Goal: Check status: Check status

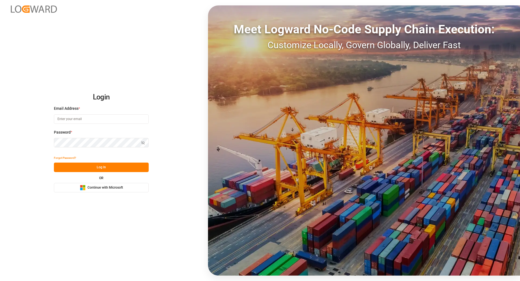
click at [98, 194] on div "Login Email Address * Password * Show password Forgot Password? Log In OR Micro…" at bounding box center [260, 140] width 520 height 281
click at [98, 193] on div "Login Email Address * Password * Show password Forgot Password? Log In OR Micro…" at bounding box center [260, 140] width 520 height 281
click at [93, 189] on span "Continue with Microsoft" at bounding box center [104, 187] width 35 height 5
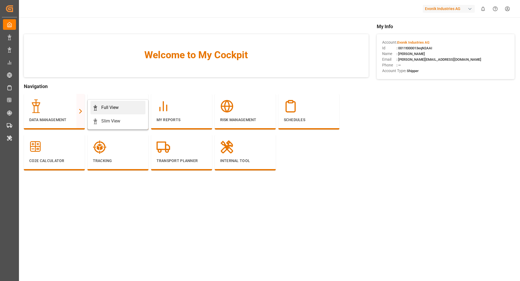
click at [98, 106] on div "Full View" at bounding box center [118, 107] width 51 height 6
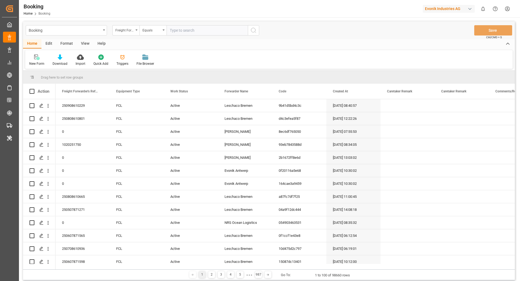
click at [72, 40] on div "Format" at bounding box center [66, 43] width 21 height 9
click at [50, 55] on div "Row Format" at bounding box center [62, 60] width 26 height 12
click at [33, 62] on div "Filter Rows" at bounding box center [37, 63] width 16 height 5
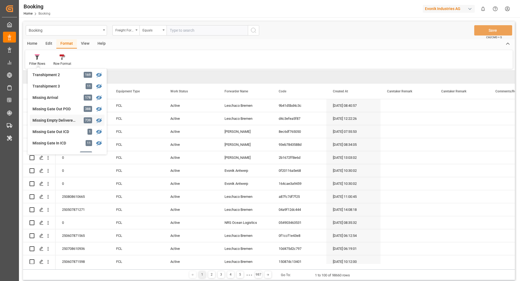
scroll to position [210, 0]
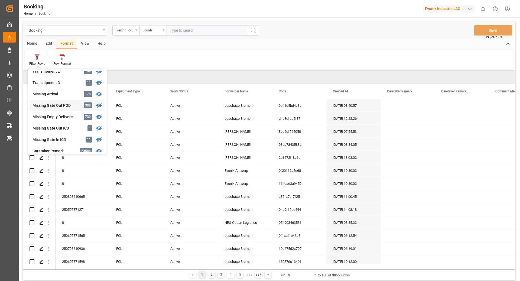
click at [53, 106] on div "Missing Gate Out POD" at bounding box center [55, 106] width 47 height 6
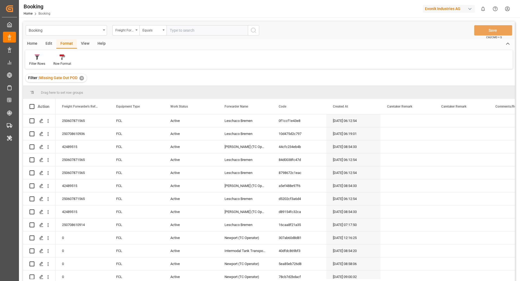
click at [88, 45] on div "View" at bounding box center [85, 43] width 17 height 9
click at [41, 61] on div "Default" at bounding box center [34, 60] width 19 height 12
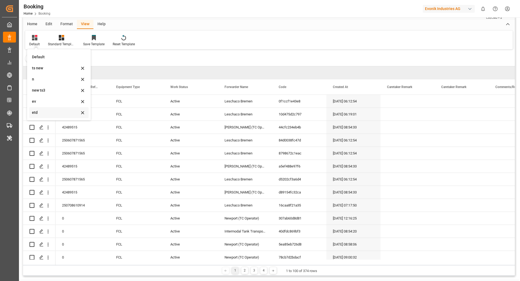
scroll to position [25, 0]
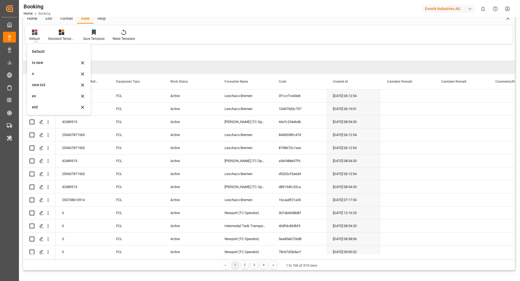
click at [51, 99] on div "ev" at bounding box center [58, 95] width 59 height 11
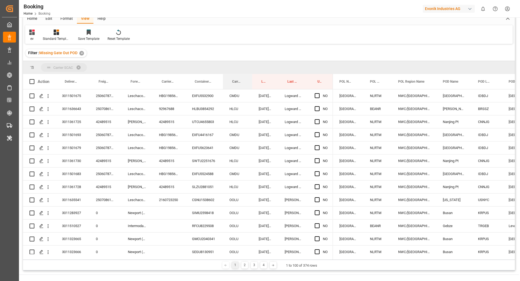
drag, startPoint x: 237, startPoint y: 73, endPoint x: 236, endPoint y: 68, distance: 5.2
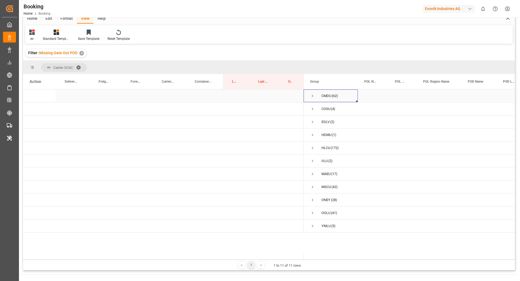
click at [311, 95] on span "Press SPACE to select this row." at bounding box center [312, 95] width 5 height 5
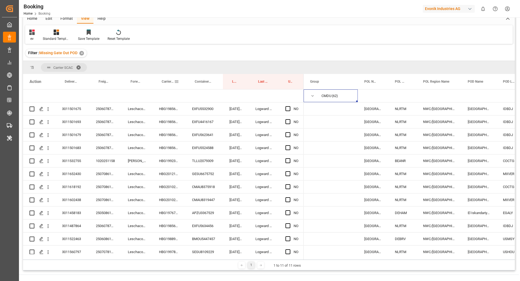
click at [164, 81] on span "Carrier Booking No." at bounding box center [168, 82] width 12 height 4
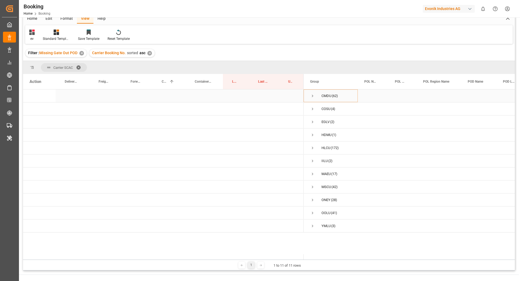
click at [311, 97] on span "Press SPACE to select this row." at bounding box center [312, 95] width 5 height 5
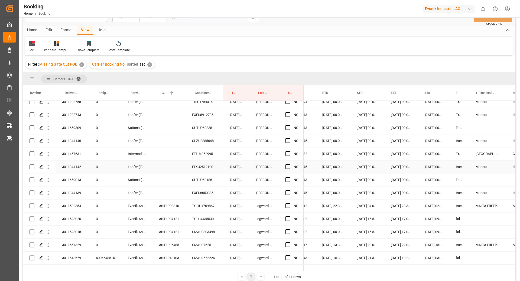
click at [198, 168] on div "LTXU2512100" at bounding box center [203, 166] width 37 height 13
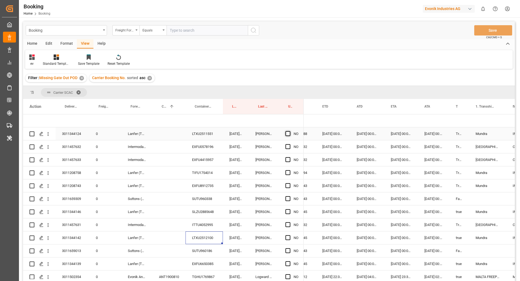
click at [289, 134] on span "Press SPACE to select this row." at bounding box center [287, 133] width 5 height 5
click at [289, 131] on input "Press SPACE to select this row." at bounding box center [289, 131] width 0 height 0
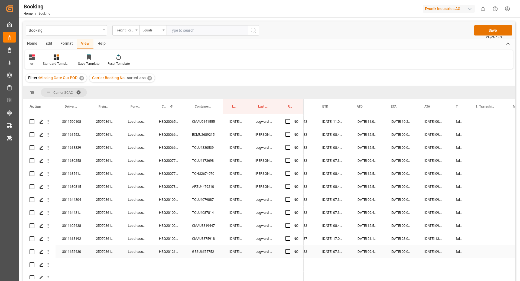
scroll to position [675, 0]
drag, startPoint x: 302, startPoint y: 139, endPoint x: 480, endPoint y: 184, distance: 183.4
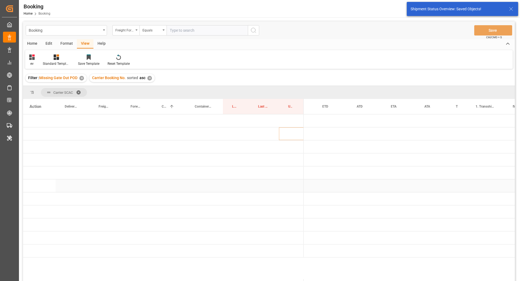
scroll to position [0, 0]
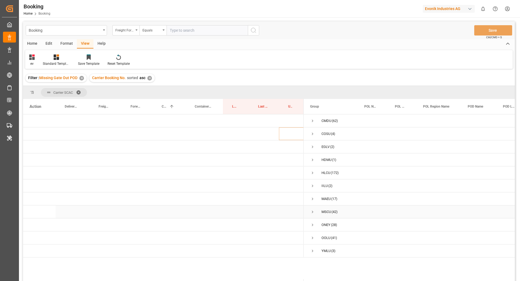
click at [312, 213] on span "Press SPACE to select this row." at bounding box center [312, 211] width 5 height 5
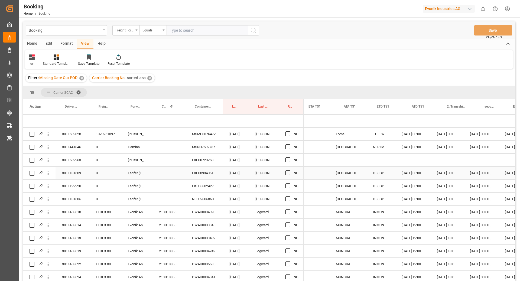
scroll to position [0, 634]
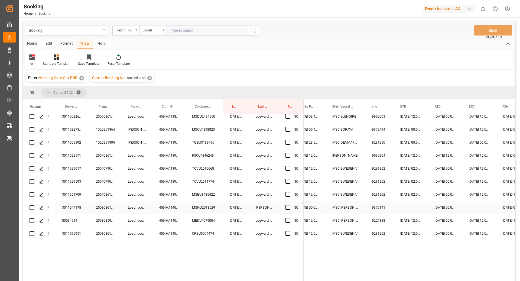
click at [175, 201] on div "459IHA1404215" at bounding box center [168, 207] width 33 height 13
click at [204, 203] on div "MSNU2518529" at bounding box center [203, 207] width 37 height 13
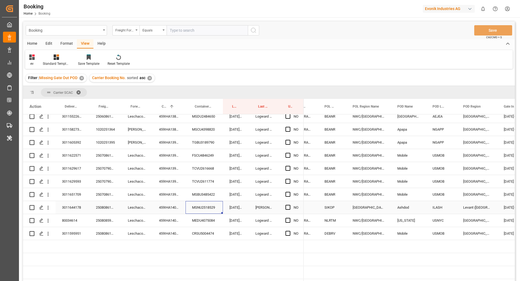
click at [390, 201] on div "West Mediterranean" at bounding box center [368, 207] width 45 height 13
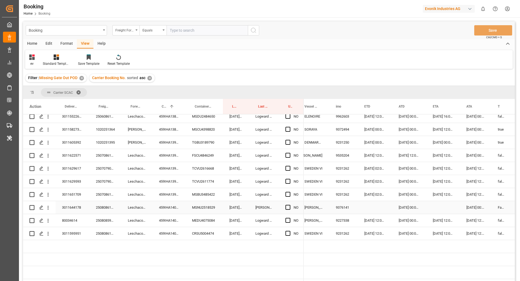
click at [381, 202] on div "Press SPACE to select this row." at bounding box center [375, 207] width 34 height 13
click at [380, 202] on div "Press SPACE to select this row." at bounding box center [375, 207] width 34 height 13
click at [368, 203] on div "Press SPACE to select this row." at bounding box center [375, 207] width 34 height 13
click at [368, 202] on div "Press SPACE to select this row." at bounding box center [375, 207] width 34 height 13
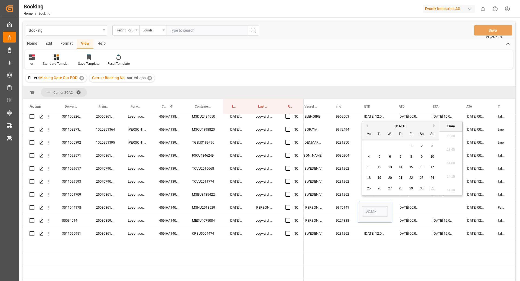
click at [369, 156] on span "4" at bounding box center [369, 157] width 2 height 4
type input "04.08.2025 00:00"
click at [437, 203] on div "Press SPACE to select this row." at bounding box center [443, 207] width 34 height 13
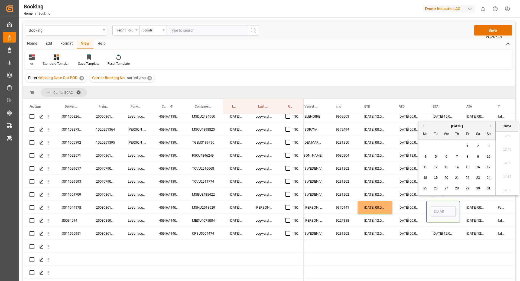
click at [426, 168] on span "11" at bounding box center [425, 167] width 4 height 4
type input "11.08.2025 00:00"
click at [477, 207] on div "[DATE] 00:00:00" at bounding box center [475, 207] width 31 height 13
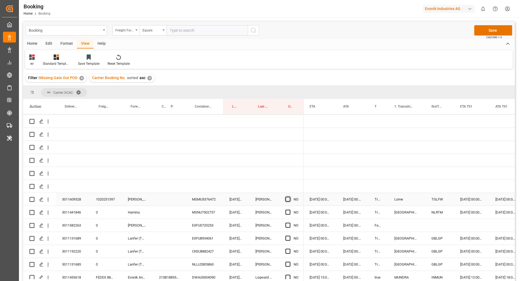
click at [287, 198] on span "Press SPACE to select this row." at bounding box center [287, 198] width 5 height 5
click at [289, 196] on input "Press SPACE to select this row." at bounding box center [289, 196] width 0 height 0
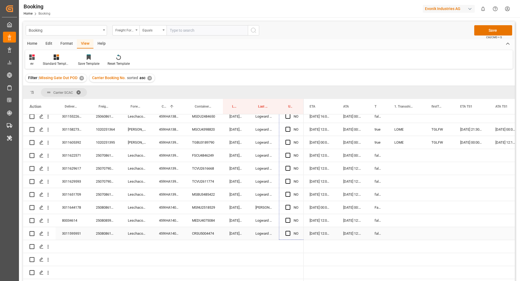
drag, startPoint x: 303, startPoint y: 204, endPoint x: 293, endPoint y: 225, distance: 22.6
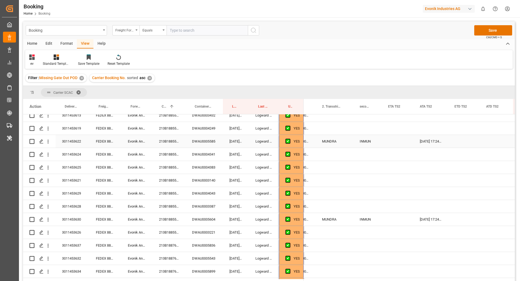
click at [163, 138] on div "213B1885529" at bounding box center [168, 141] width 33 height 13
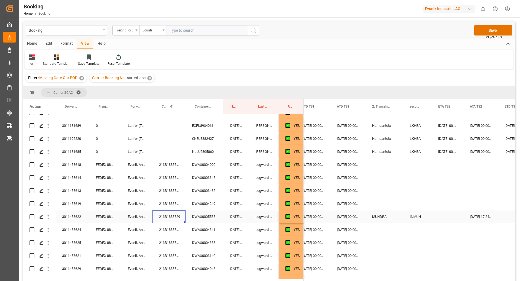
click at [207, 214] on div "DWAU0005585" at bounding box center [203, 216] width 37 height 13
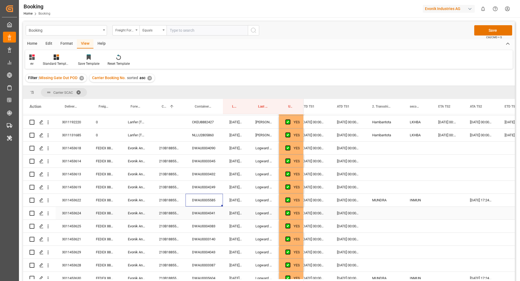
scroll to position [156, 0]
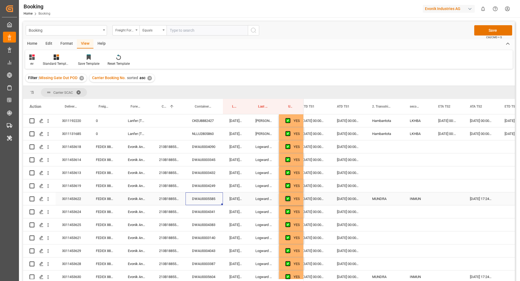
click at [288, 199] on span "Press SPACE to select this row." at bounding box center [287, 198] width 5 height 5
click at [289, 196] on input "Press SPACE to select this row." at bounding box center [289, 196] width 0 height 0
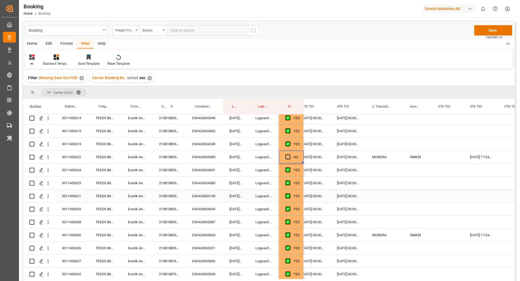
scroll to position [199, 0]
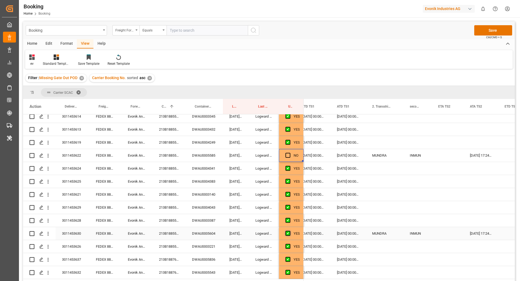
click at [286, 232] on span "Press SPACE to select this row." at bounding box center [287, 233] width 5 height 5
click at [289, 231] on input "Press SPACE to select this row." at bounding box center [289, 231] width 0 height 0
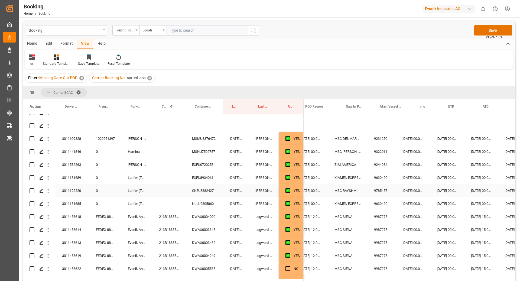
scroll to position [0, 219]
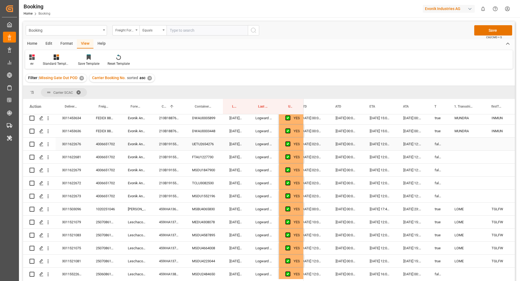
click at [167, 150] on div "213B1915572" at bounding box center [168, 143] width 33 height 13
click at [466, 145] on div "Press SPACE to select this row." at bounding box center [466, 143] width 37 height 13
click at [414, 147] on div "[DATE] 12:00:00" at bounding box center [411, 143] width 31 height 13
click at [425, 146] on div "Press SPACE to select this row." at bounding box center [411, 143] width 31 height 13
drag, startPoint x: 427, startPoint y: 150, endPoint x: 423, endPoint y: 193, distance: 43.8
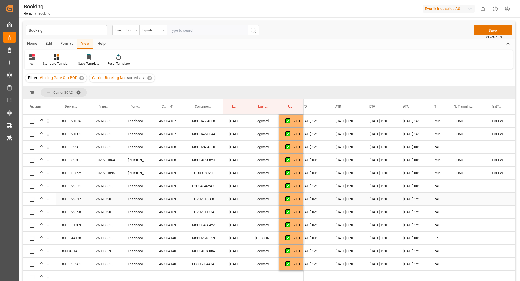
click at [469, 201] on div "Press SPACE to select this row." at bounding box center [466, 198] width 37 height 13
click at [405, 202] on div "[DATE] 12:00:00" at bounding box center [411, 198] width 31 height 13
click at [410, 199] on div "[DATE] 12:00:00" at bounding box center [411, 198] width 31 height 13
click at [423, 203] on div "Press SPACE to select this row." at bounding box center [411, 198] width 31 height 13
drag, startPoint x: 427, startPoint y: 215, endPoint x: 426, endPoint y: 220, distance: 4.9
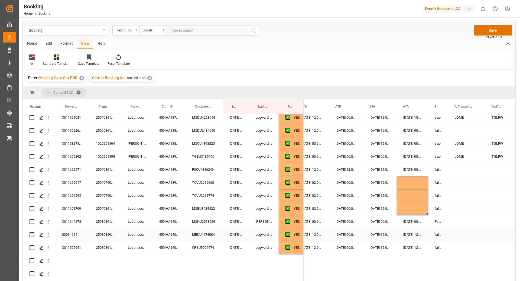
click at [463, 232] on div "Press SPACE to select this row." at bounding box center [466, 234] width 37 height 13
click at [422, 237] on div "[DATE] 12:00:00" at bounding box center [411, 234] width 31 height 13
click at [419, 244] on div "[DATE] 12:00:00" at bounding box center [411, 247] width 31 height 13
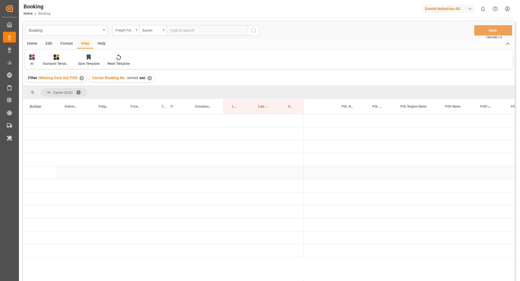
scroll to position [0, 0]
